Goal: Information Seeking & Learning: Learn about a topic

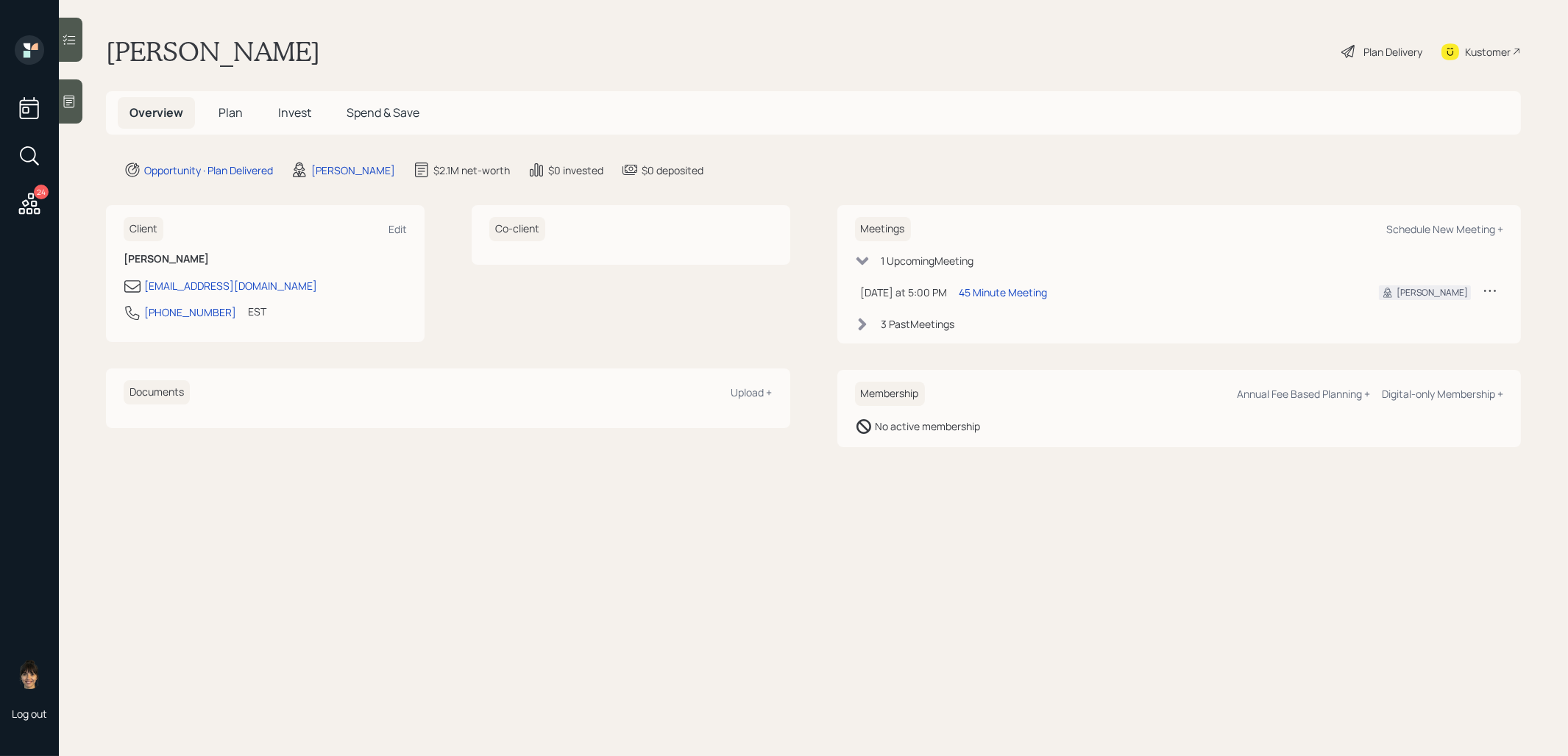
click at [223, 112] on span "Plan" at bounding box center [231, 112] width 25 height 16
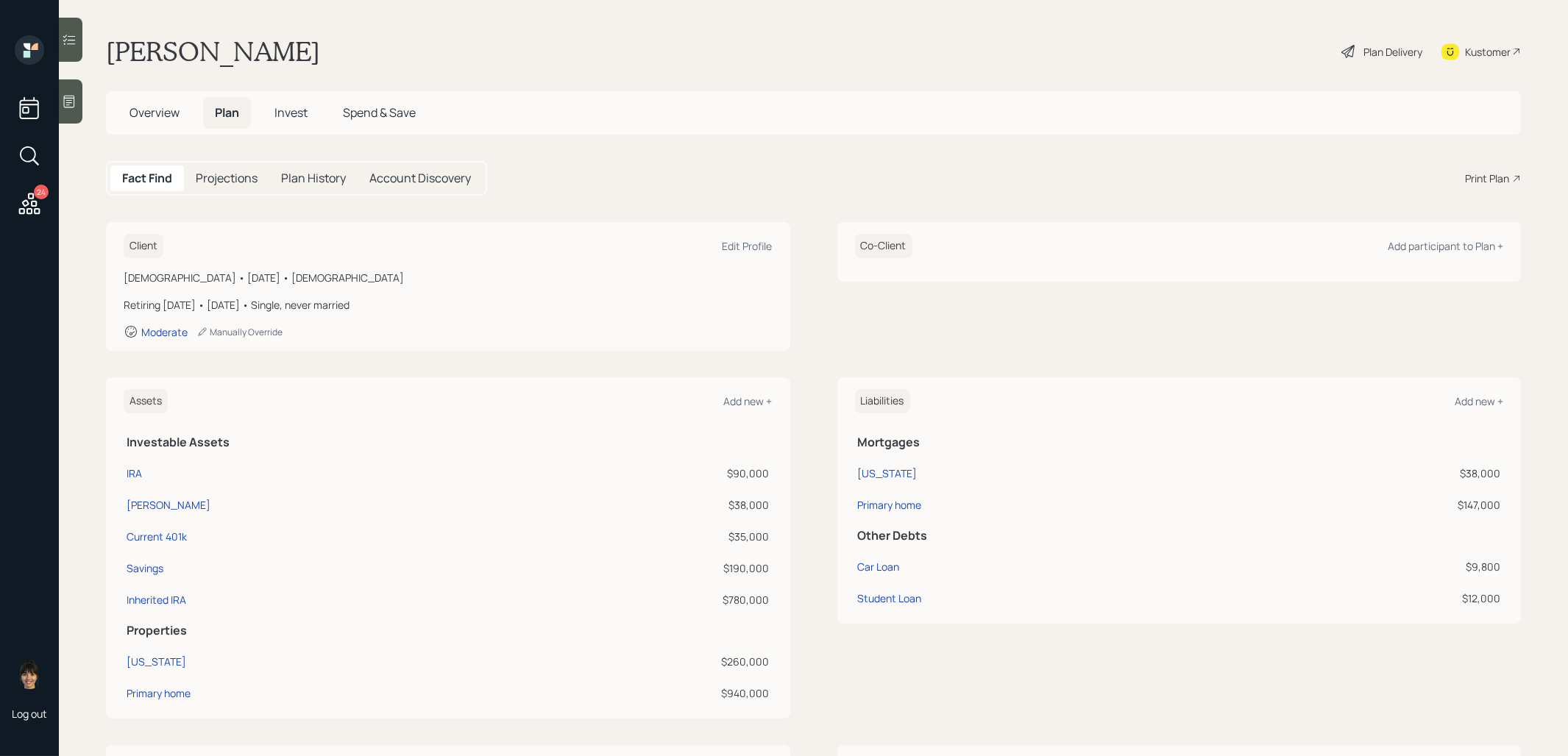
click at [289, 114] on span "Invest" at bounding box center [291, 112] width 33 height 16
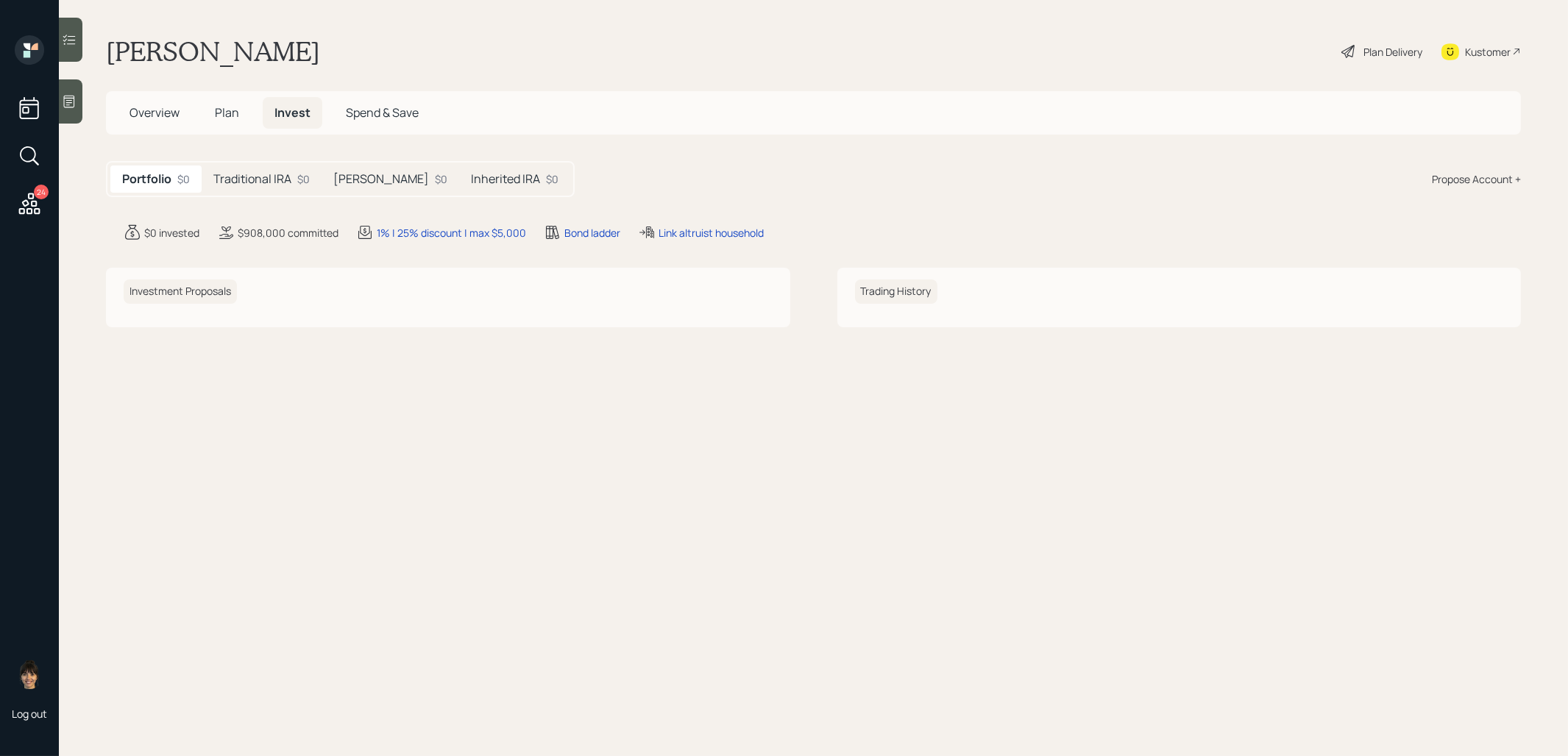
click at [244, 186] on h5 "Traditional IRA" at bounding box center [252, 179] width 78 height 14
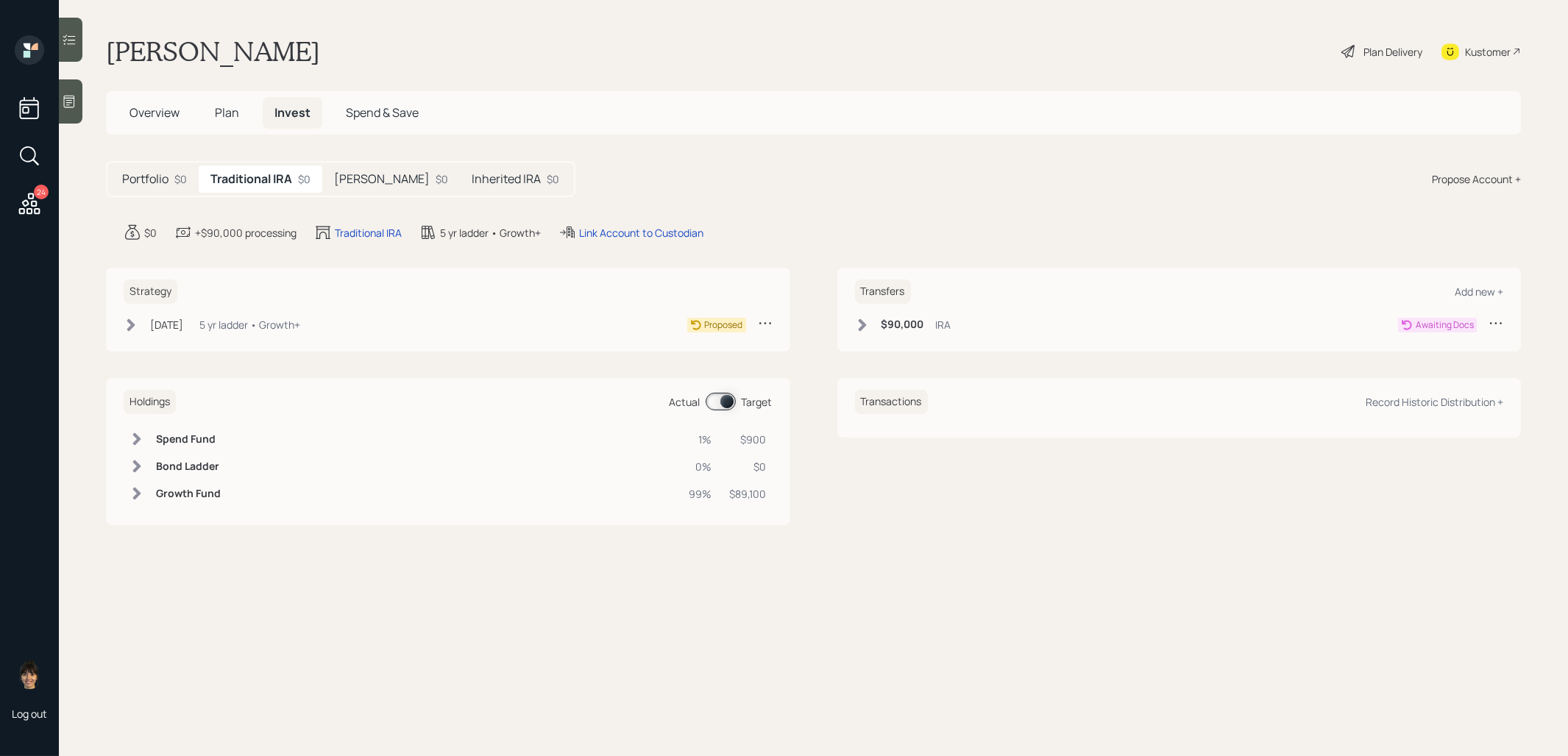
click at [370, 175] on h5 "Roth IRA" at bounding box center [381, 179] width 96 height 14
click at [471, 174] on h5 "Inherited IRA" at bounding box center [505, 179] width 69 height 14
click at [154, 116] on span "Overview" at bounding box center [154, 112] width 50 height 16
